Goal: Information Seeking & Learning: Learn about a topic

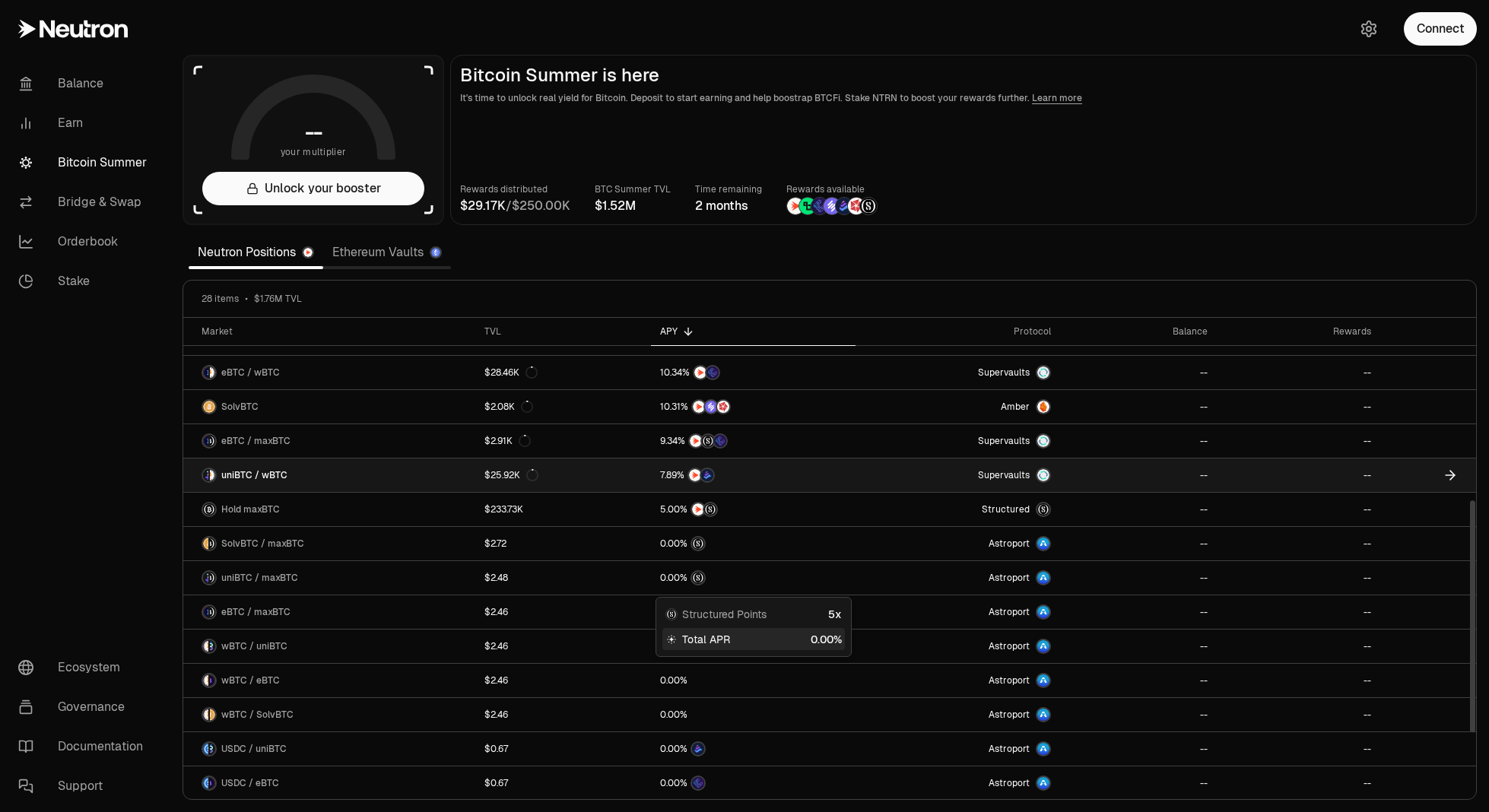
scroll to position [352, 0]
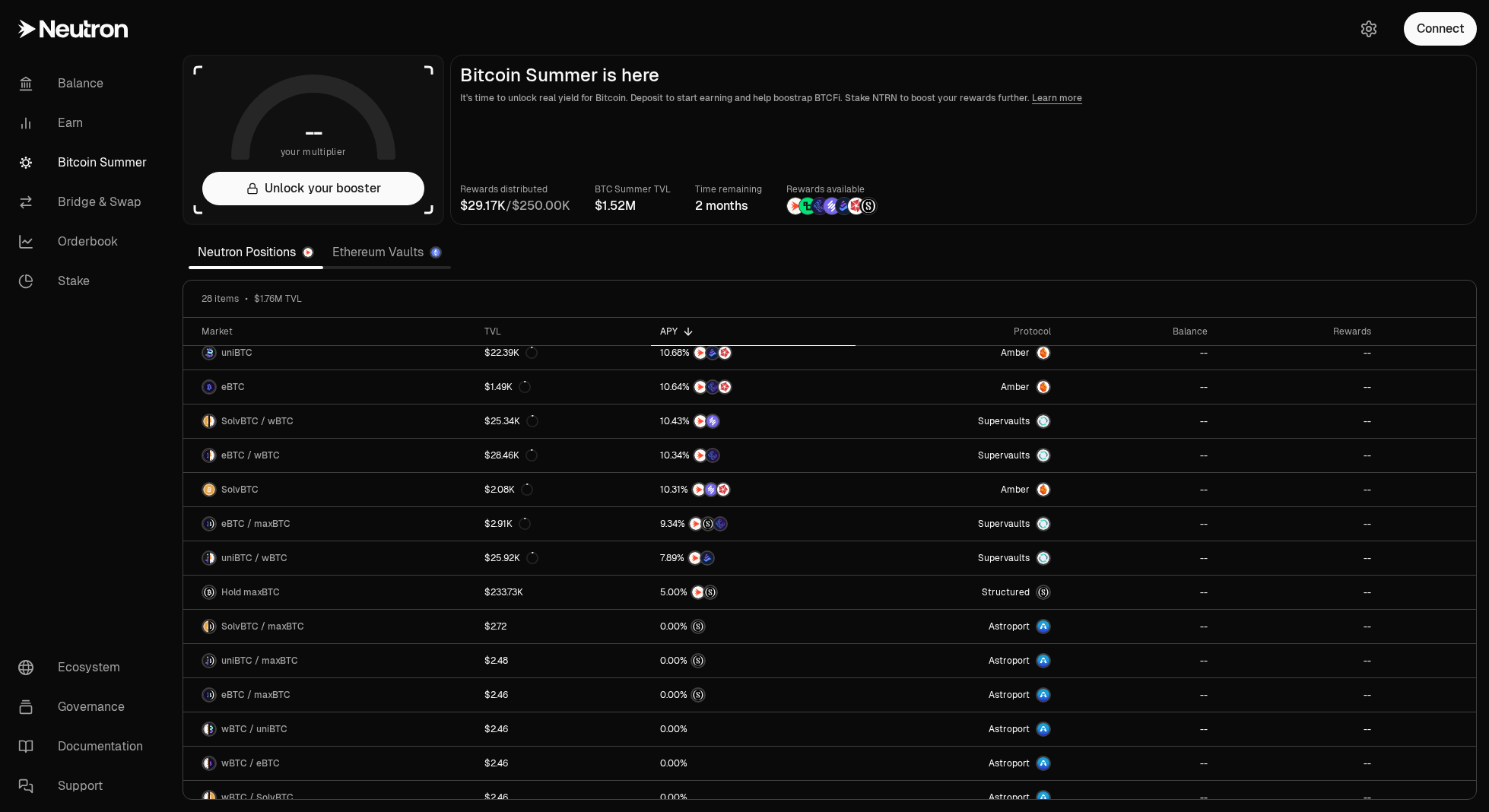
click at [998, 257] on section "-- your multiplier Unlock your booster Bitcoin Summer is here It's time to unlo…" at bounding box center [829, 406] width 1319 height 812
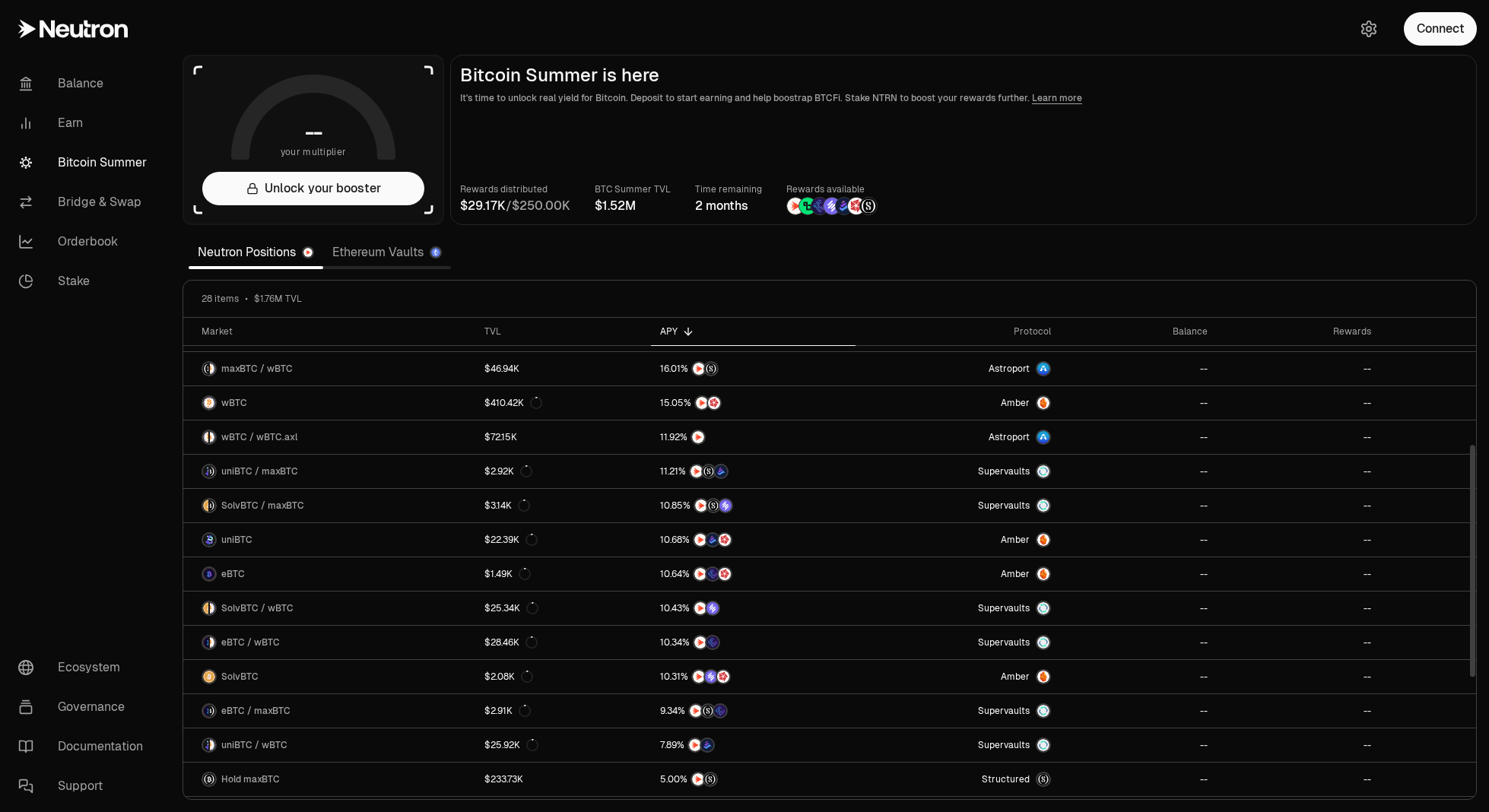
scroll to position [0, 0]
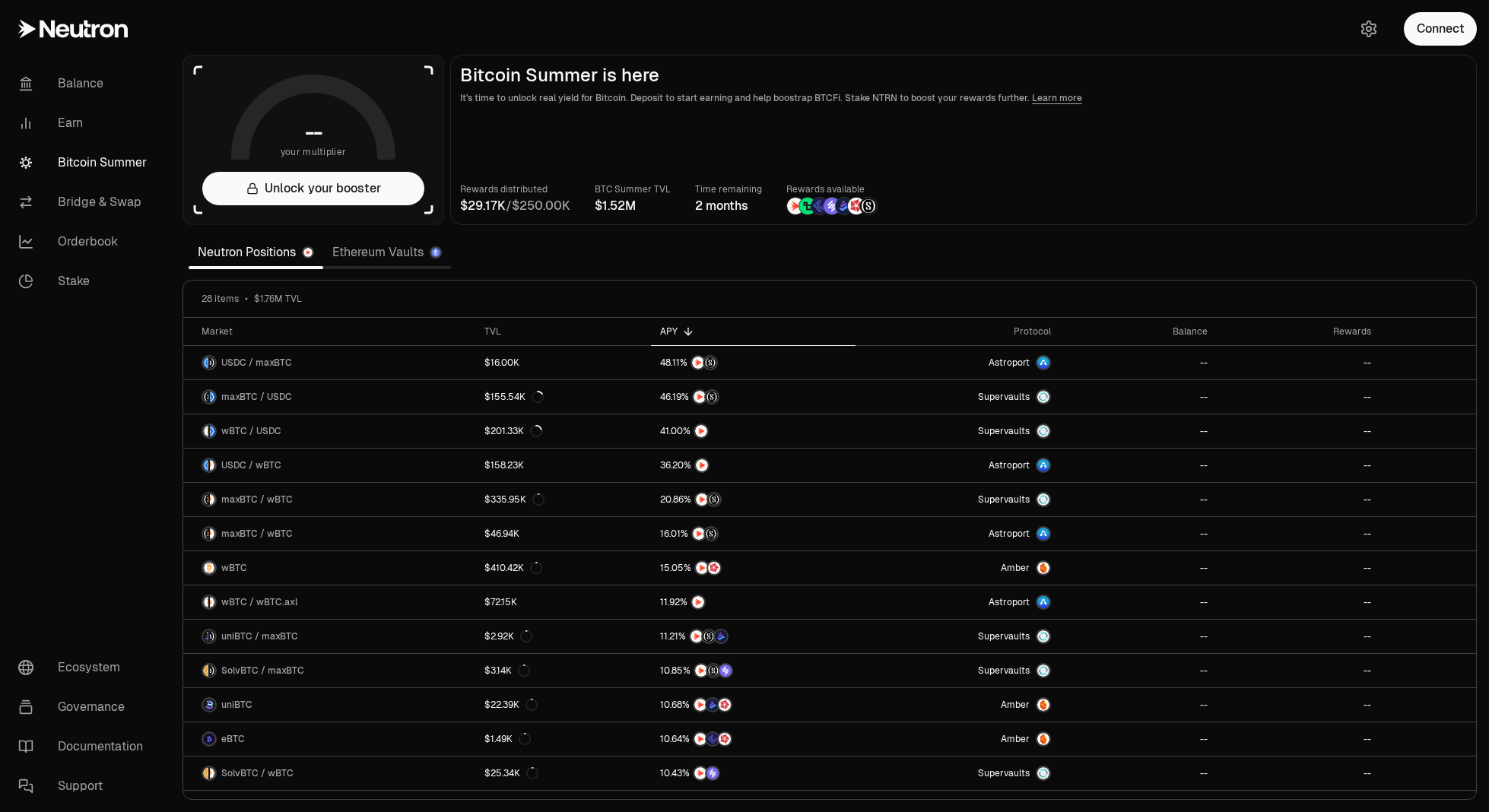
click at [380, 259] on link "Ethereum Vaults" at bounding box center [387, 252] width 128 height 30
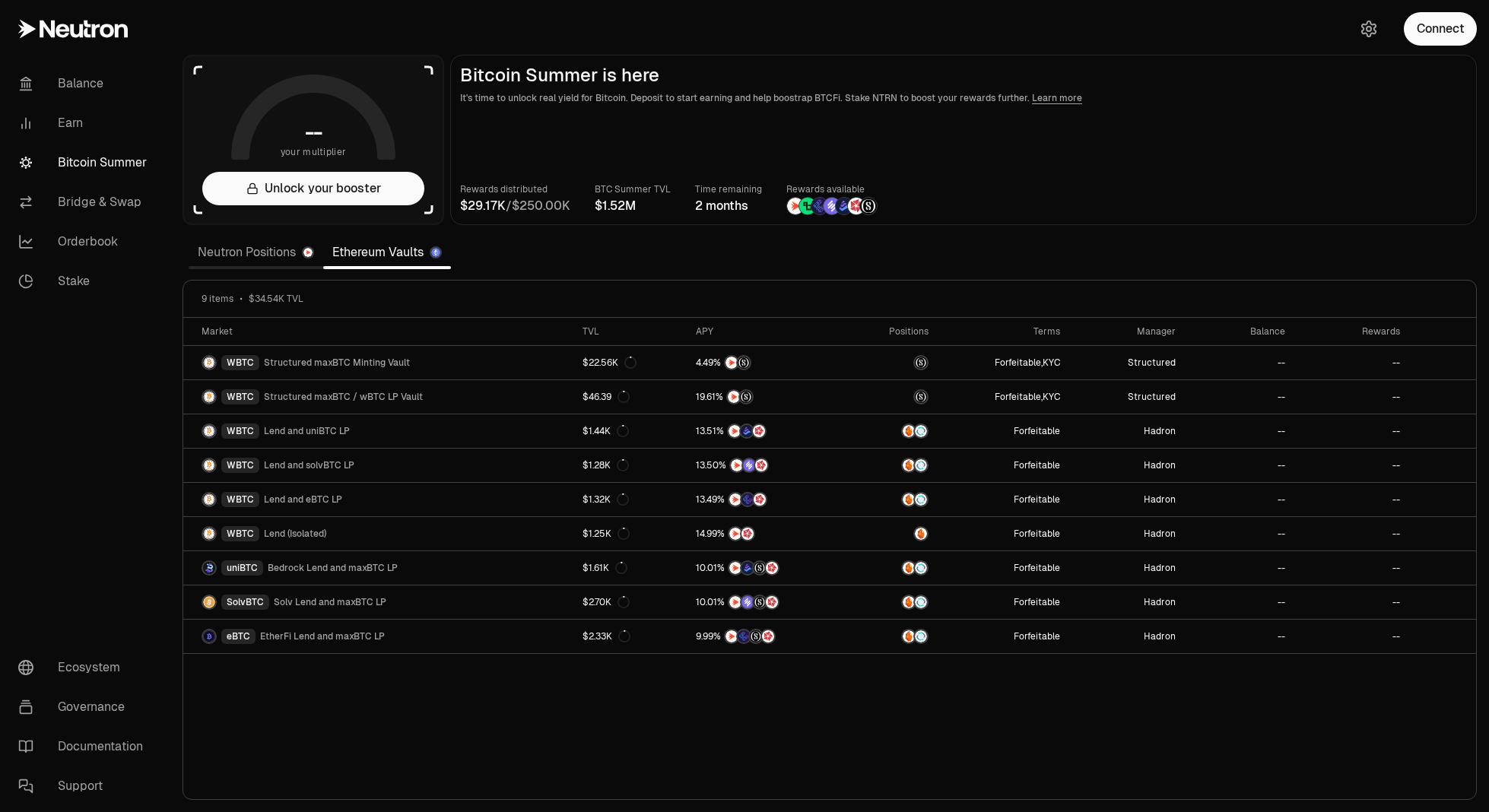
click at [269, 259] on link "Neutron Positions" at bounding box center [255, 252] width 134 height 30
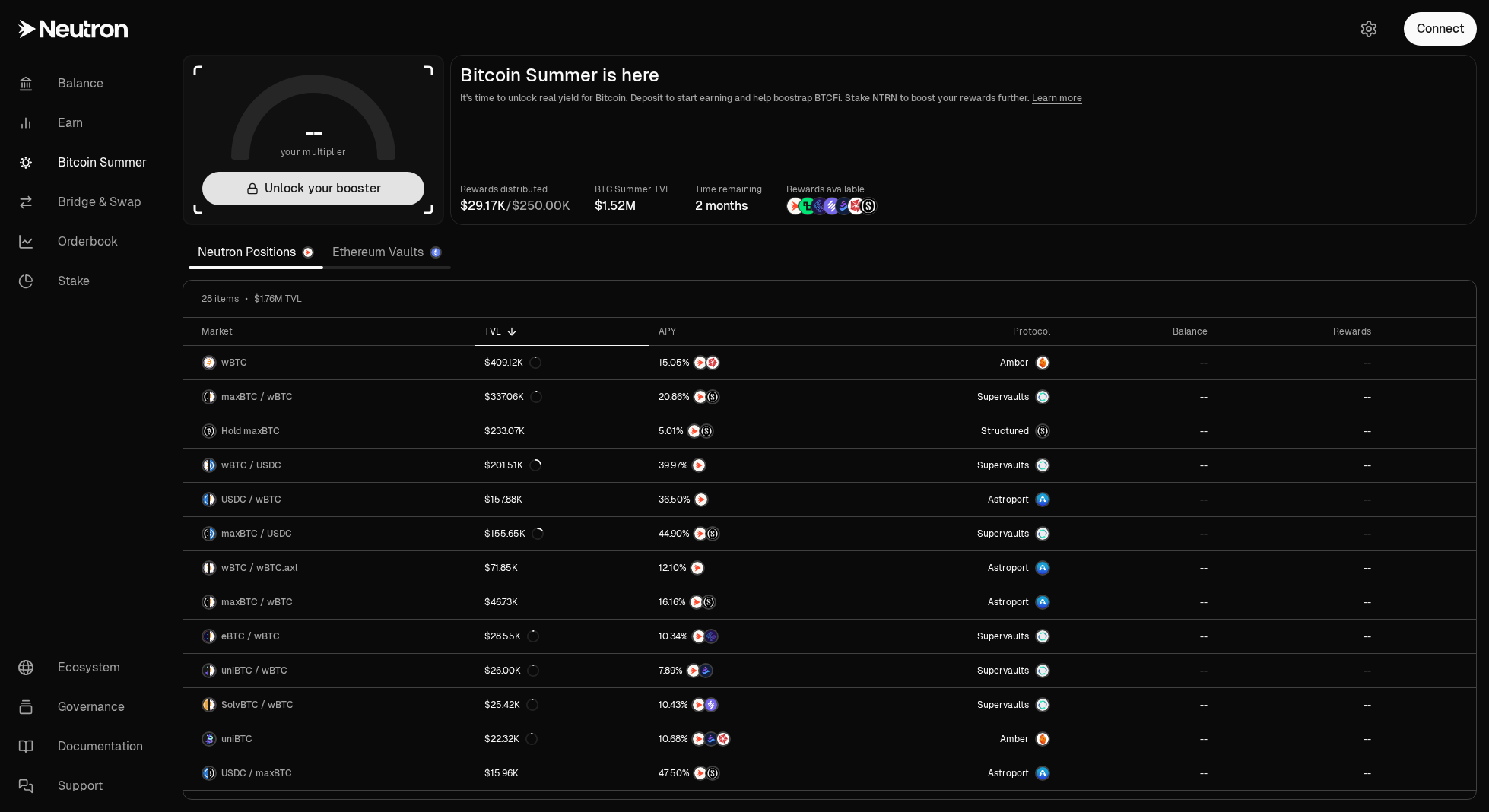
click at [326, 185] on button "Unlock your booster" at bounding box center [313, 188] width 222 height 33
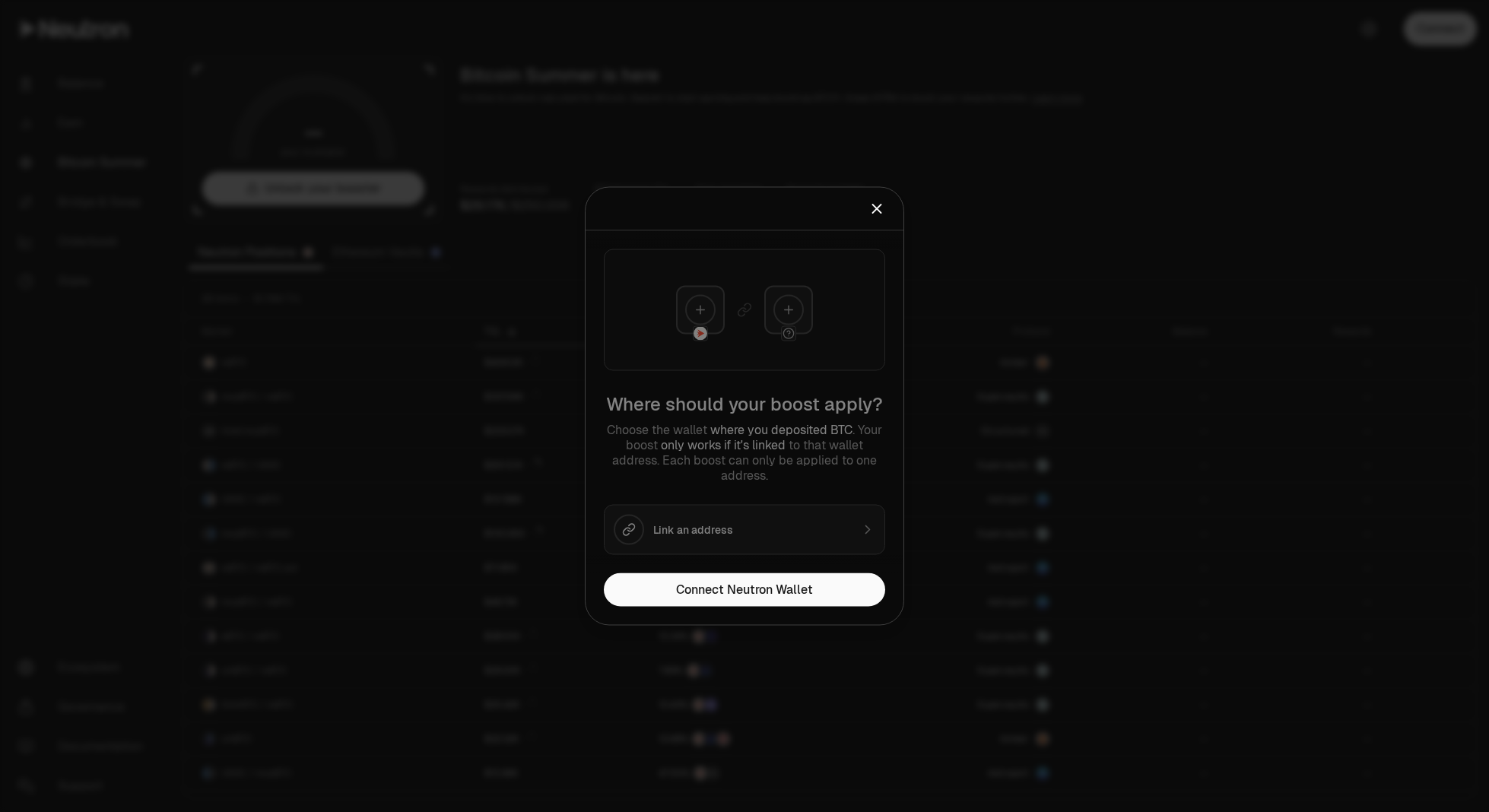
click at [879, 213] on icon "Close" at bounding box center [877, 209] width 17 height 17
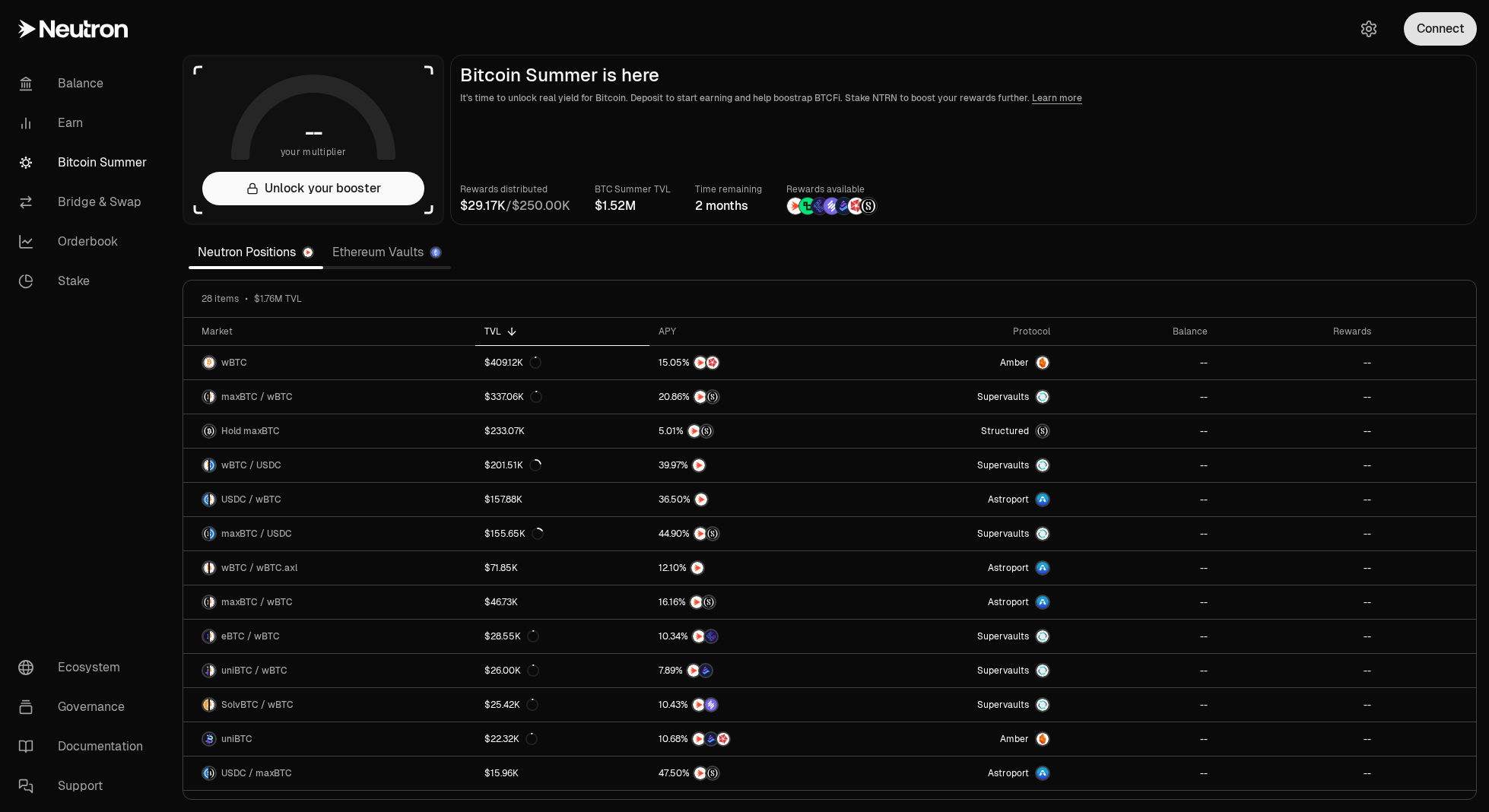
click at [1417, 32] on button "Connect" at bounding box center [1440, 29] width 73 height 33
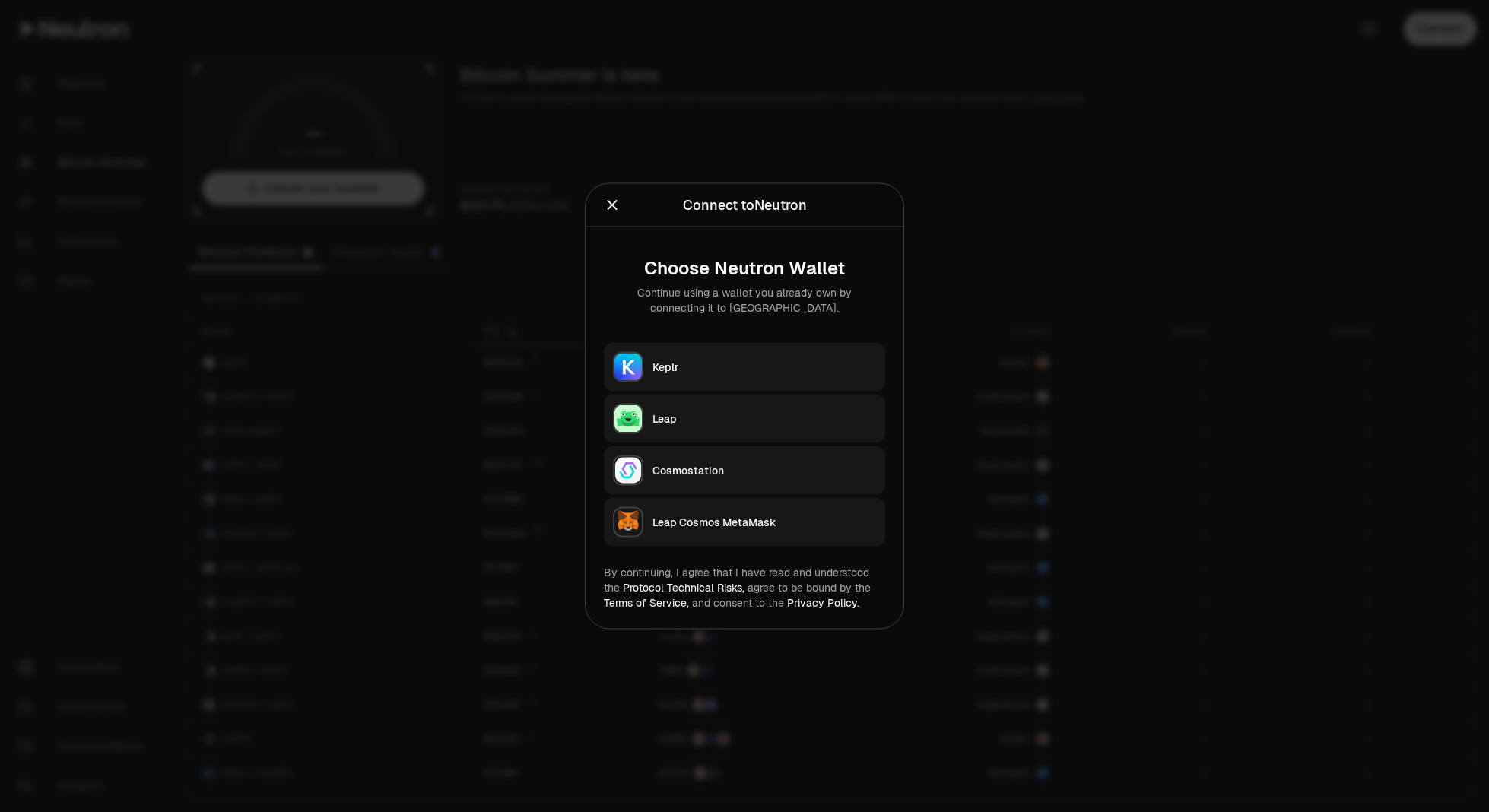
click at [745, 368] on div "Keplr" at bounding box center [764, 367] width 224 height 15
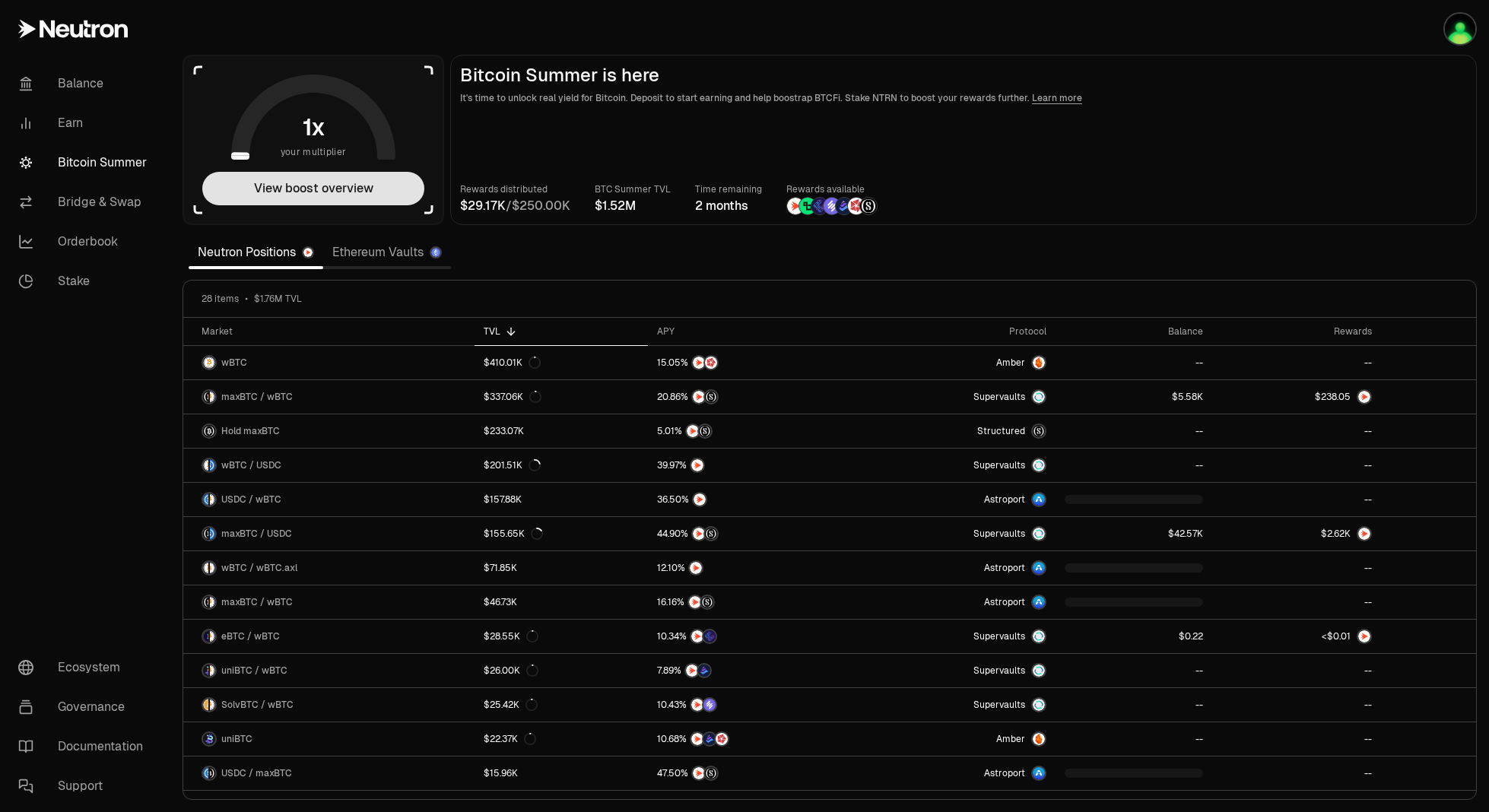
click at [360, 195] on button "View boost overview" at bounding box center [313, 188] width 222 height 33
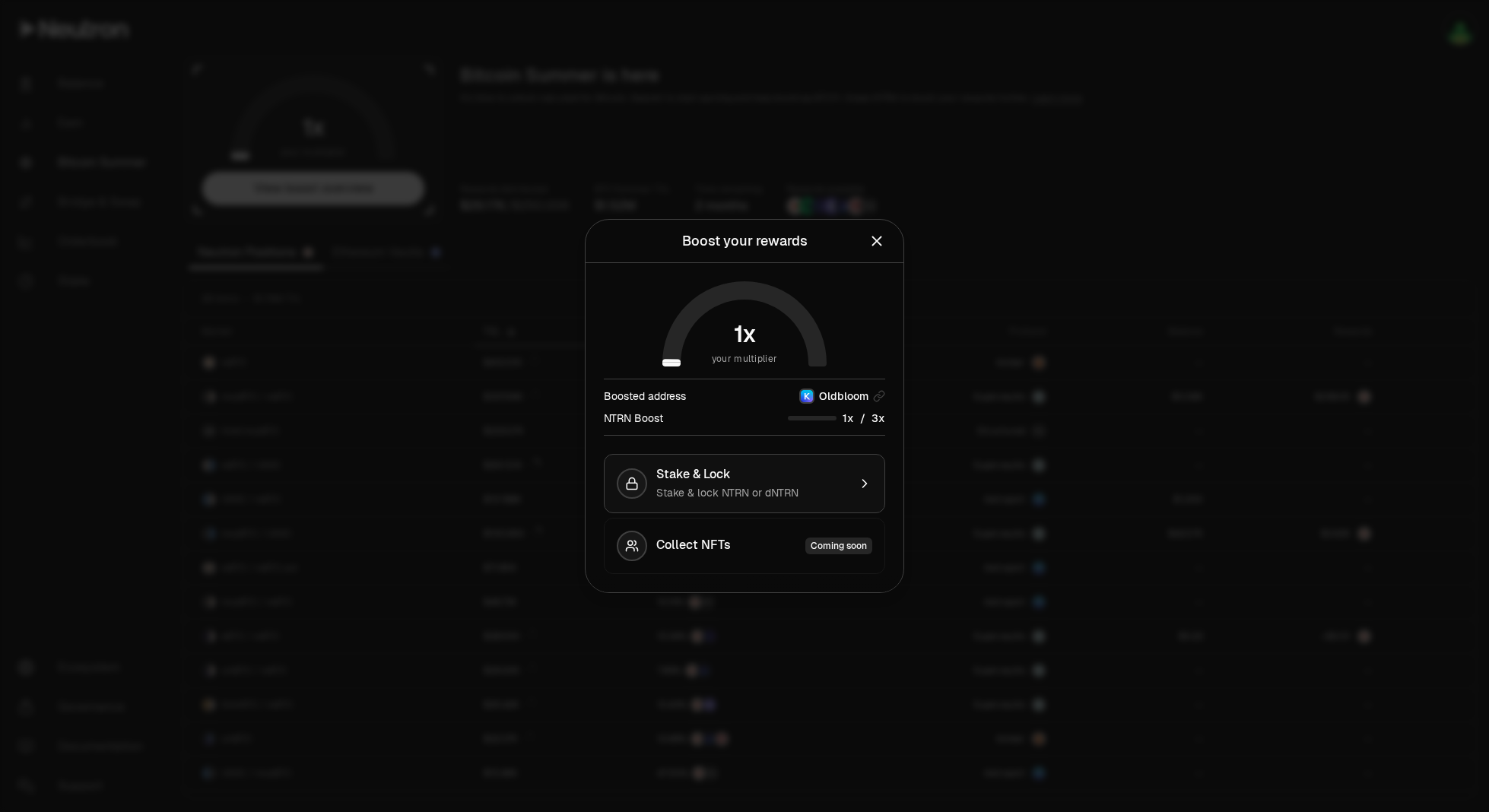
click at [778, 462] on button "Stake & Lock Stake & lock NTRN or dNTRN" at bounding box center [744, 484] width 282 height 59
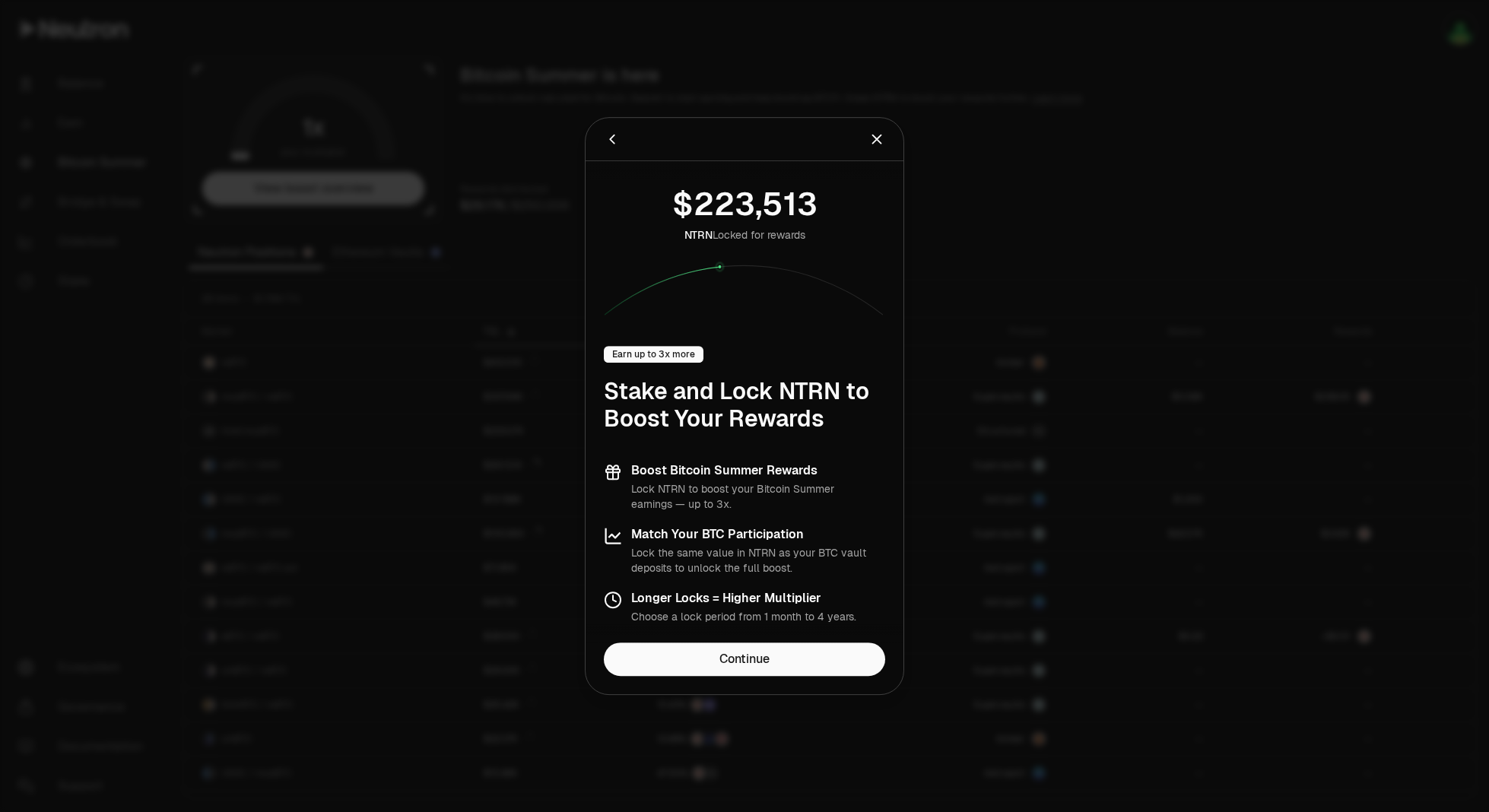
click at [872, 141] on icon "Close" at bounding box center [877, 139] width 17 height 17
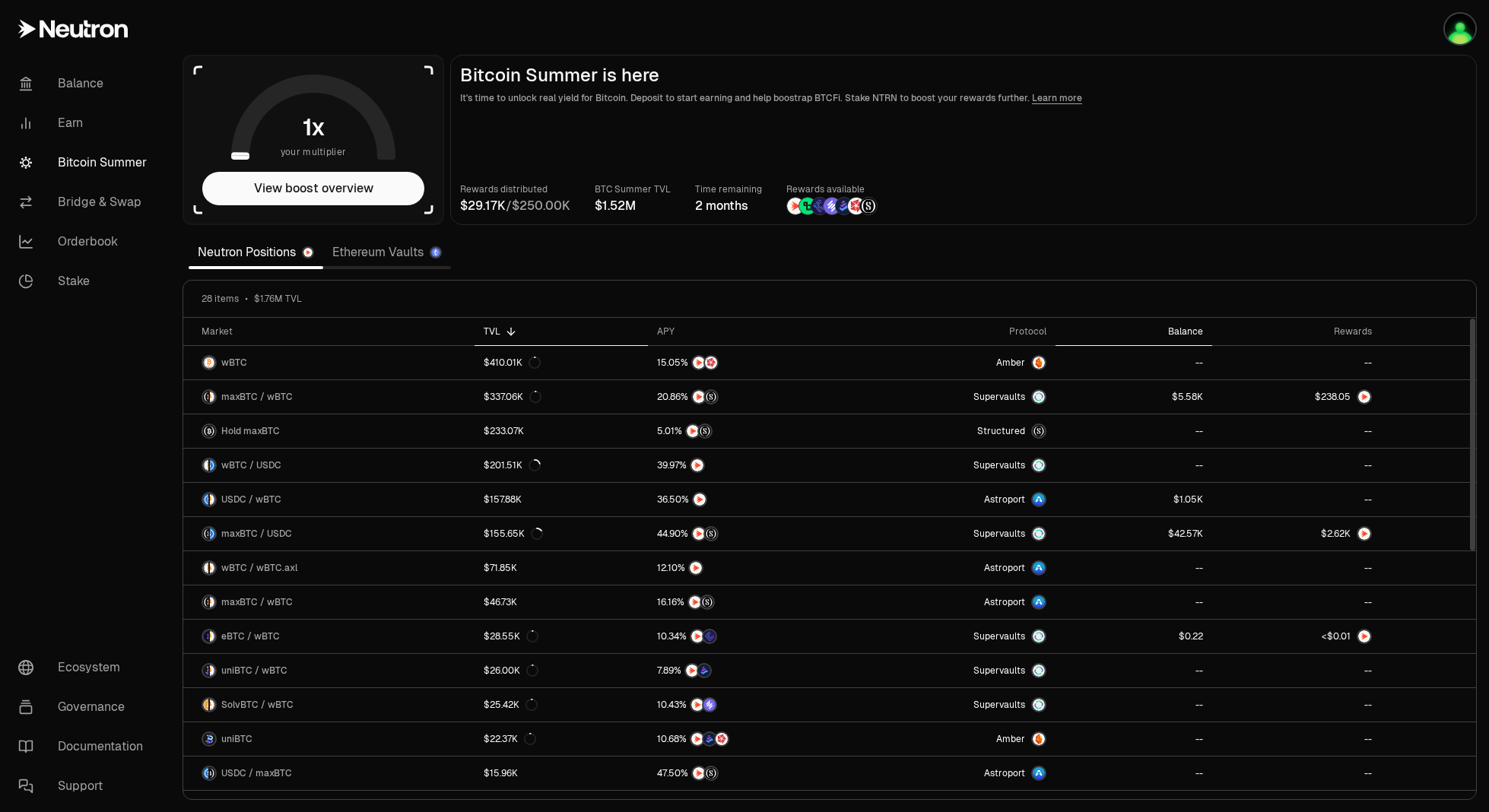
drag, startPoint x: 1179, startPoint y: 324, endPoint x: 1201, endPoint y: 338, distance: 26.1
click at [1179, 324] on th "Balance" at bounding box center [1134, 332] width 157 height 29
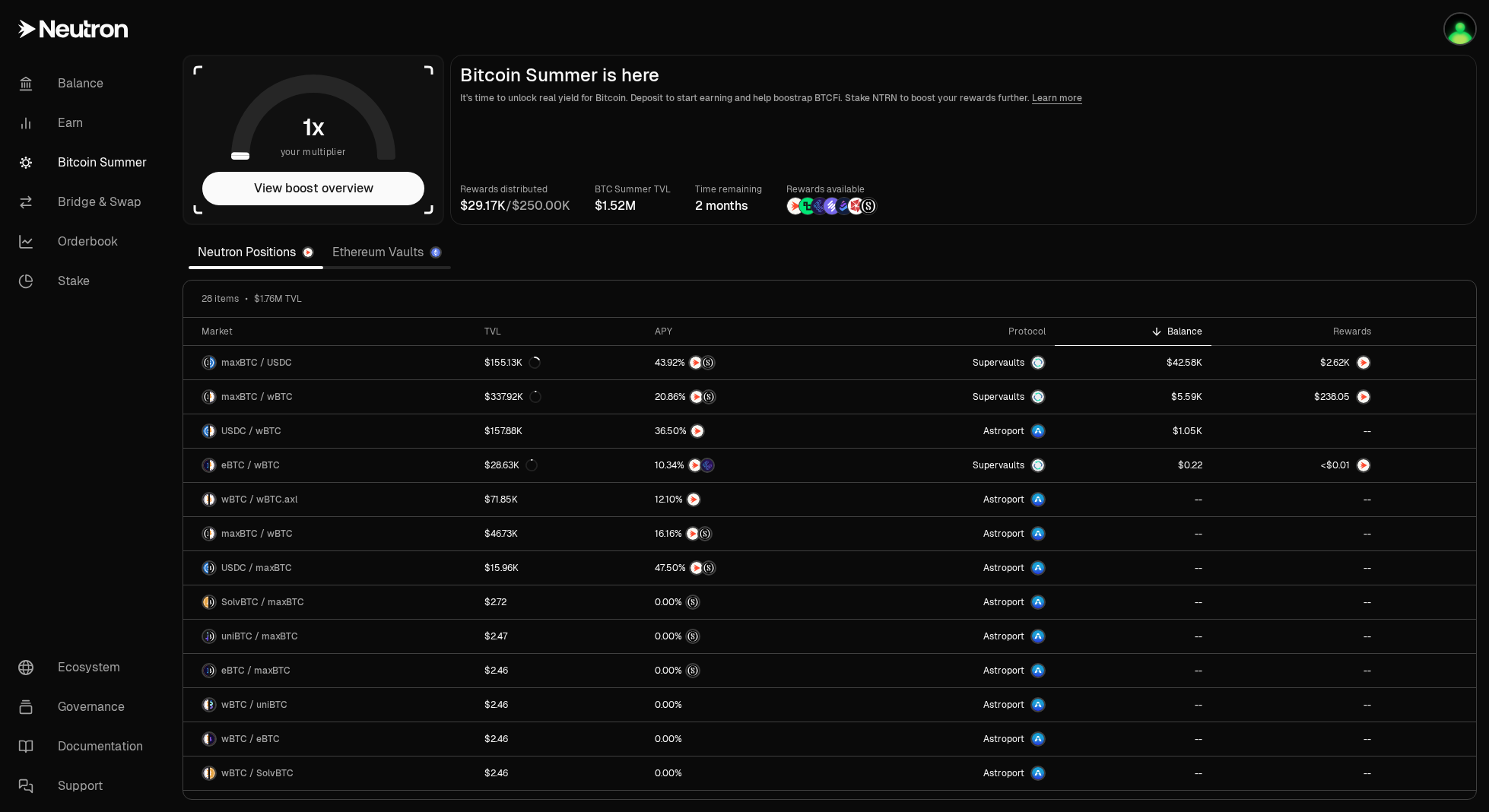
click at [221, 244] on link "Neutron Positions" at bounding box center [255, 252] width 134 height 30
click at [1029, 327] on div "Protocol" at bounding box center [953, 331] width 187 height 12
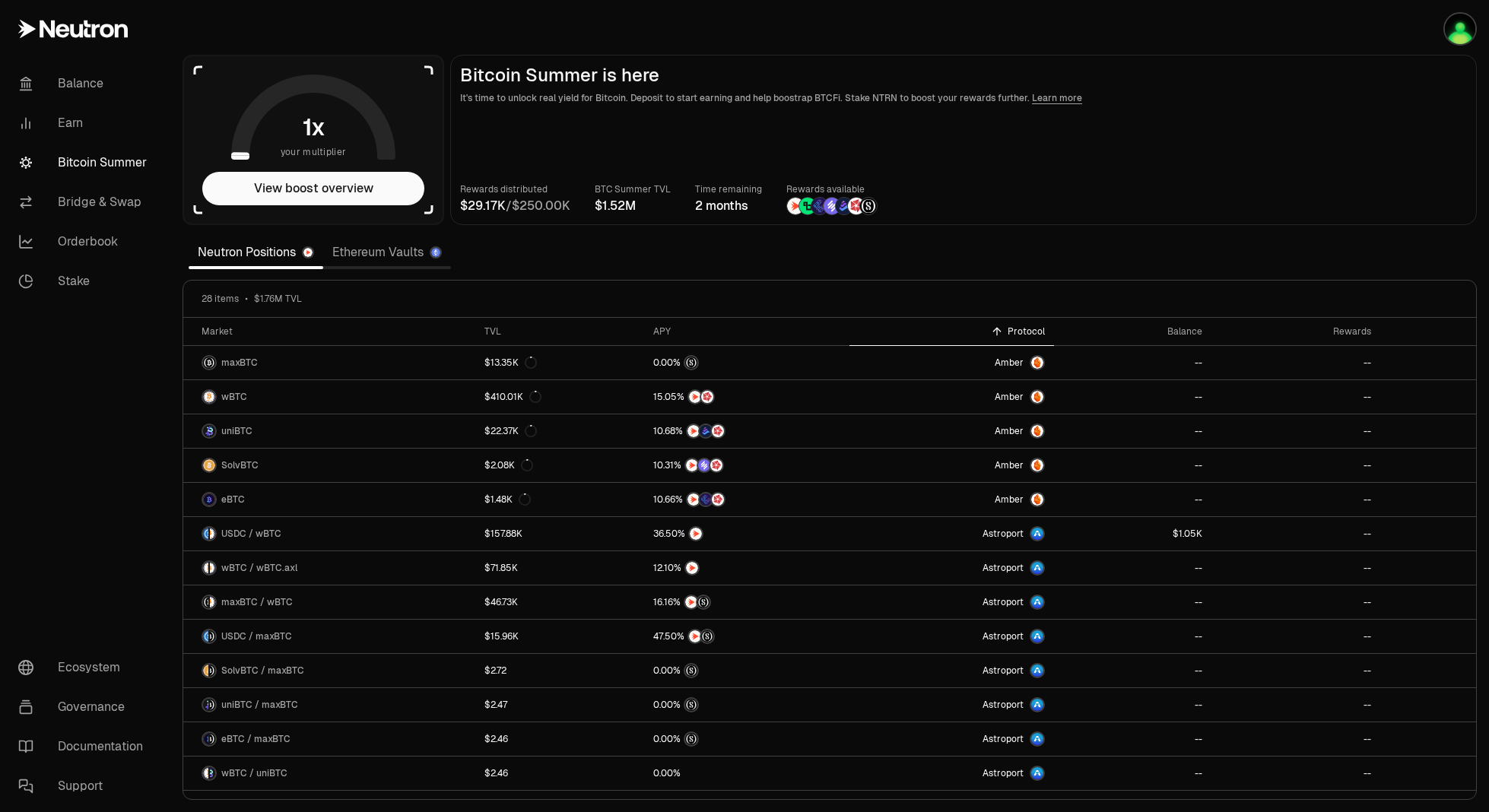
click at [365, 259] on link "Ethereum Vaults" at bounding box center [387, 252] width 128 height 30
